Goal: Information Seeking & Learning: Learn about a topic

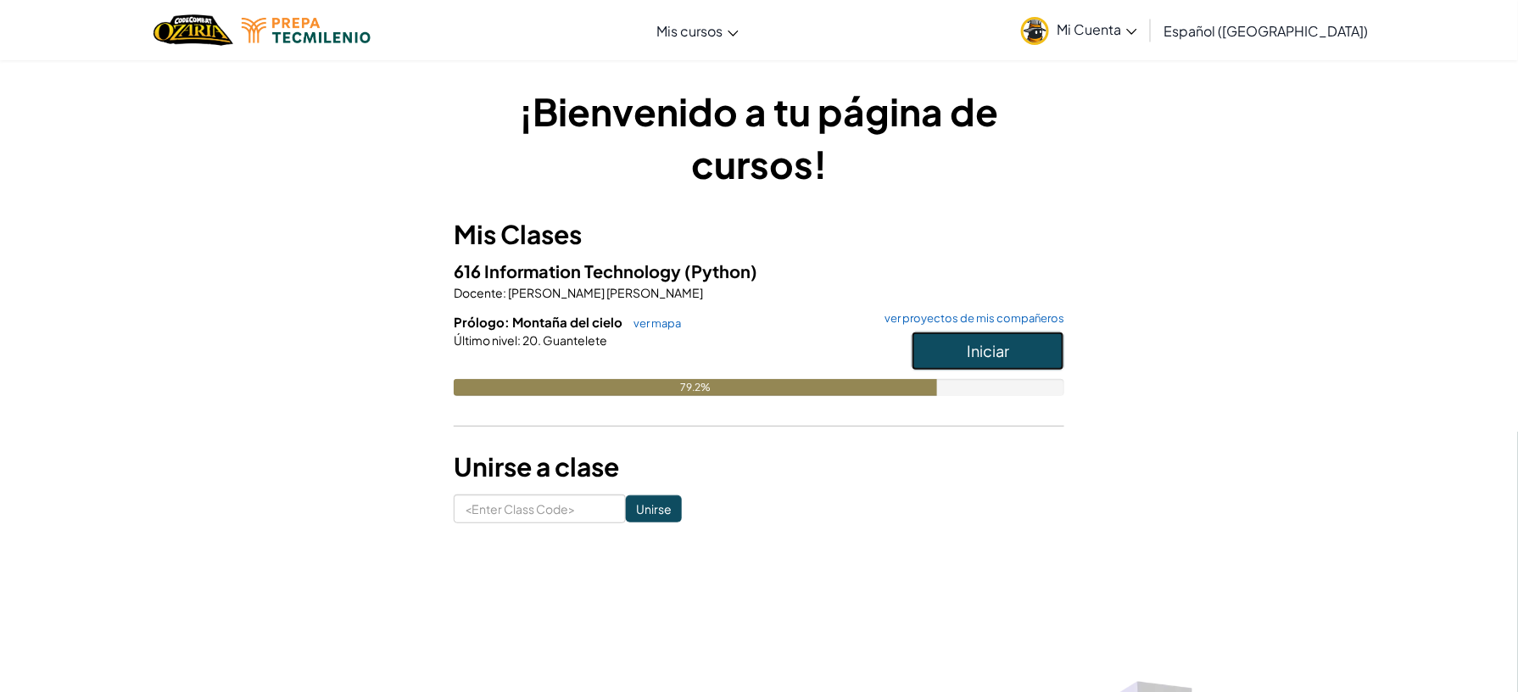
click at [1002, 363] on button "Iniciar" at bounding box center [988, 351] width 153 height 39
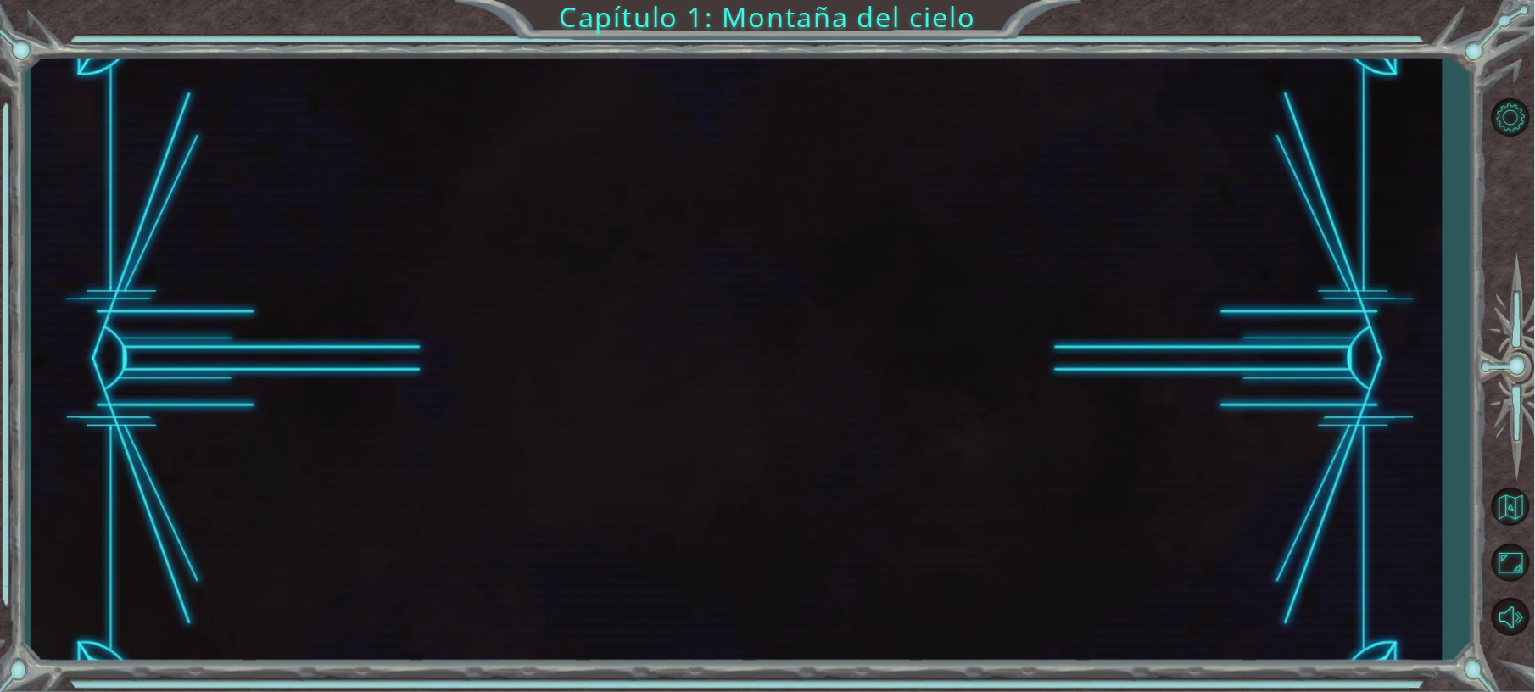
click at [1002, 363] on div at bounding box center [737, 359] width 1412 height 609
